Goal: Task Accomplishment & Management: Use online tool/utility

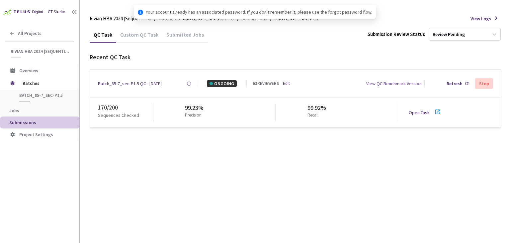
click at [418, 113] on link "Open Task" at bounding box center [419, 112] width 21 height 6
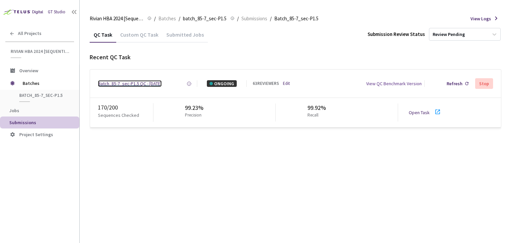
click at [123, 84] on div "Batch_85-7_sec-P1.5 QC - [DATE]" at bounding box center [130, 83] width 64 height 7
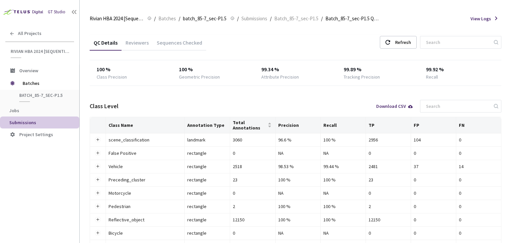
click at [137, 43] on div "Reviewers" at bounding box center [137, 44] width 31 height 11
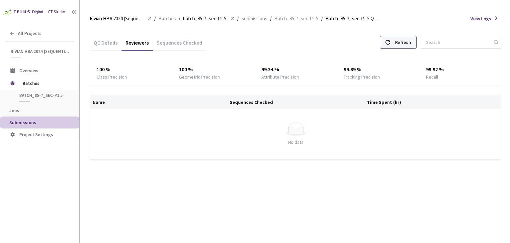
click at [403, 45] on div "Refresh" at bounding box center [398, 42] width 37 height 13
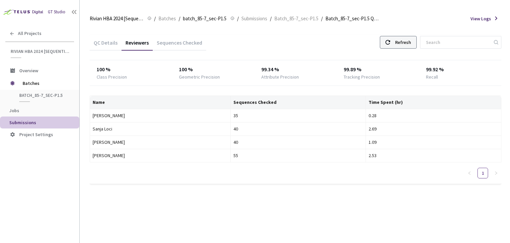
click at [407, 45] on div "Refresh" at bounding box center [403, 42] width 16 height 12
click at [411, 46] on div "Refresh" at bounding box center [403, 42] width 16 height 12
click at [399, 39] on div "Refresh" at bounding box center [398, 42] width 37 height 13
click at [399, 45] on div "Refresh" at bounding box center [398, 42] width 37 height 13
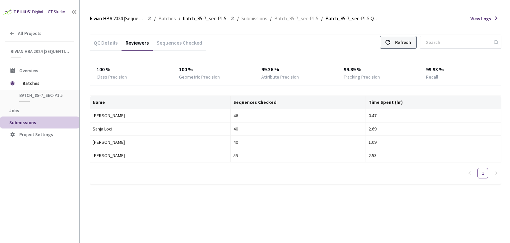
click at [407, 44] on div "Refresh" at bounding box center [403, 42] width 16 height 12
click at [408, 43] on div "Refresh" at bounding box center [403, 42] width 16 height 12
click at [406, 34] on div "QC Details Reviewers Sequences Checked Refresh 100 % Class Precision 100 % Geom…" at bounding box center [296, 113] width 412 height 173
click at [408, 43] on div "Refresh" at bounding box center [403, 42] width 16 height 12
click at [403, 46] on div "Refresh" at bounding box center [398, 42] width 37 height 13
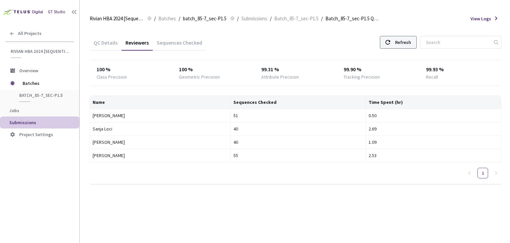
click at [411, 46] on div "Refresh" at bounding box center [403, 42] width 16 height 12
click at [402, 46] on div "Refresh" at bounding box center [398, 42] width 37 height 13
click at [411, 44] on div "Refresh" at bounding box center [403, 42] width 16 height 12
click at [411, 43] on div "Refresh" at bounding box center [403, 42] width 16 height 12
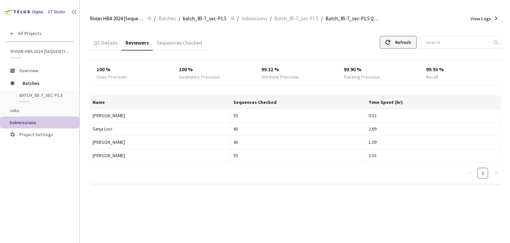
click at [411, 43] on div "Refresh" at bounding box center [403, 42] width 16 height 12
click at [283, 41] on div "QC Details Reviewers Sequences Checked Refresh" at bounding box center [296, 43] width 412 height 17
click at [243, 112] on div "55" at bounding box center [299, 115] width 130 height 7
click at [152, 72] on div "100 %" at bounding box center [131, 69] width 69 height 8
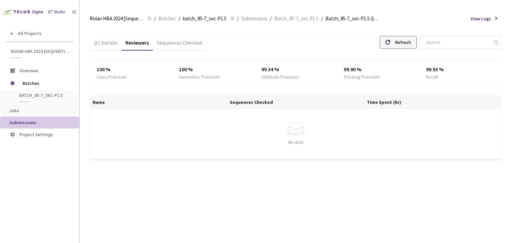
click at [406, 36] on div "QC Details Reviewers Sequences Checked Refresh" at bounding box center [296, 43] width 412 height 17
click at [406, 40] on div "Refresh" at bounding box center [403, 42] width 16 height 12
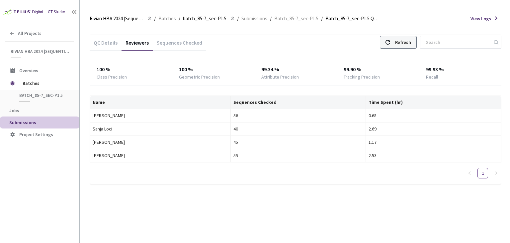
click at [407, 44] on div "Refresh" at bounding box center [403, 42] width 16 height 12
